Goal: Find contact information: Find contact information

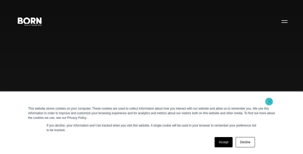
click at [269, 102] on link "×" at bounding box center [270, 101] width 6 height 5
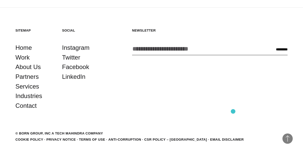
scroll to position [1160, 0]
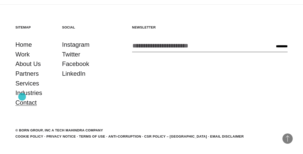
click at [22, 98] on link "Contact" at bounding box center [25, 103] width 21 height 10
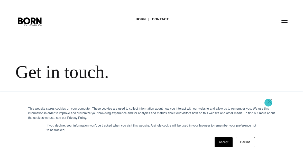
click at [268, 103] on link "×" at bounding box center [270, 101] width 6 height 5
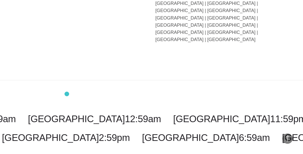
scroll to position [1258, 0]
